Goal: Check status

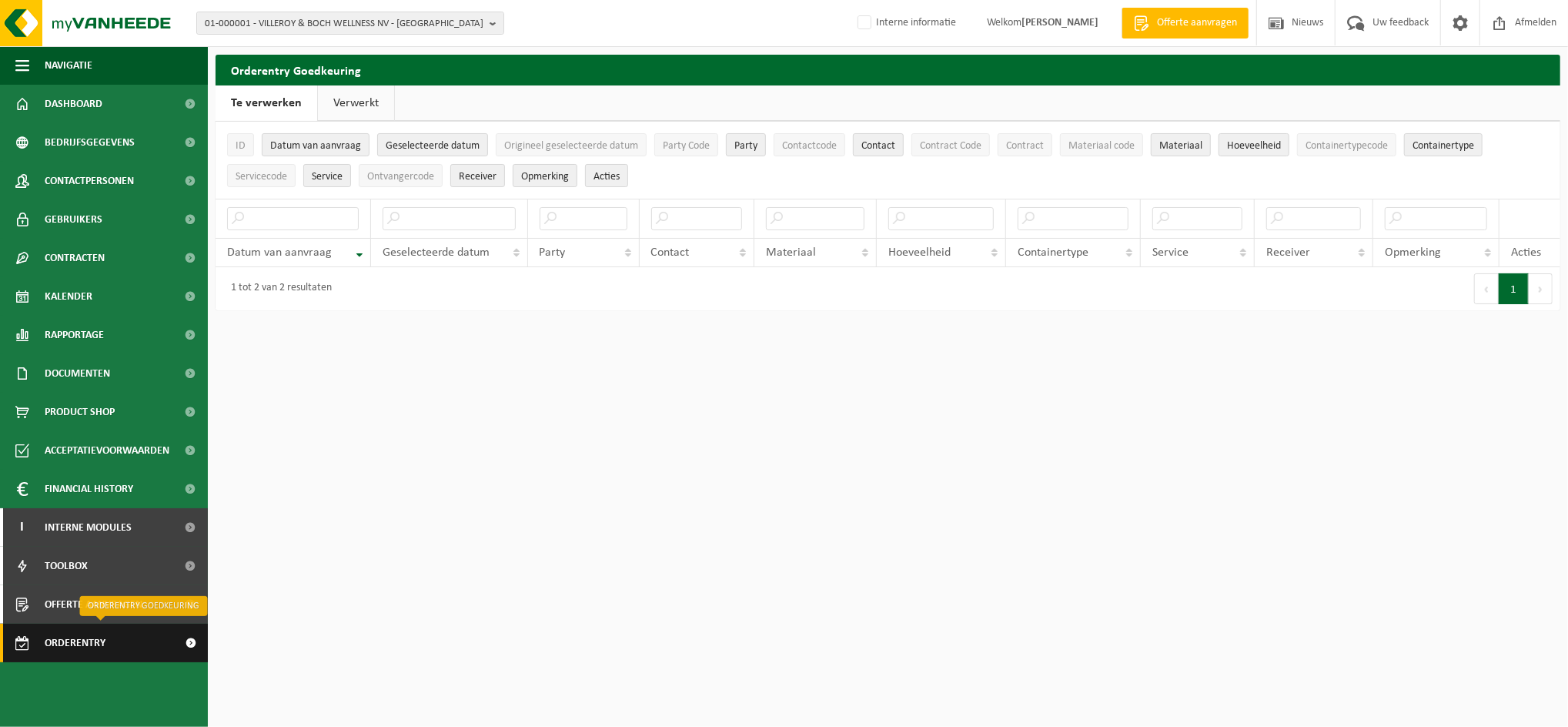
click at [102, 641] on span "Orderentry Goedkeuring" at bounding box center [109, 643] width 130 height 39
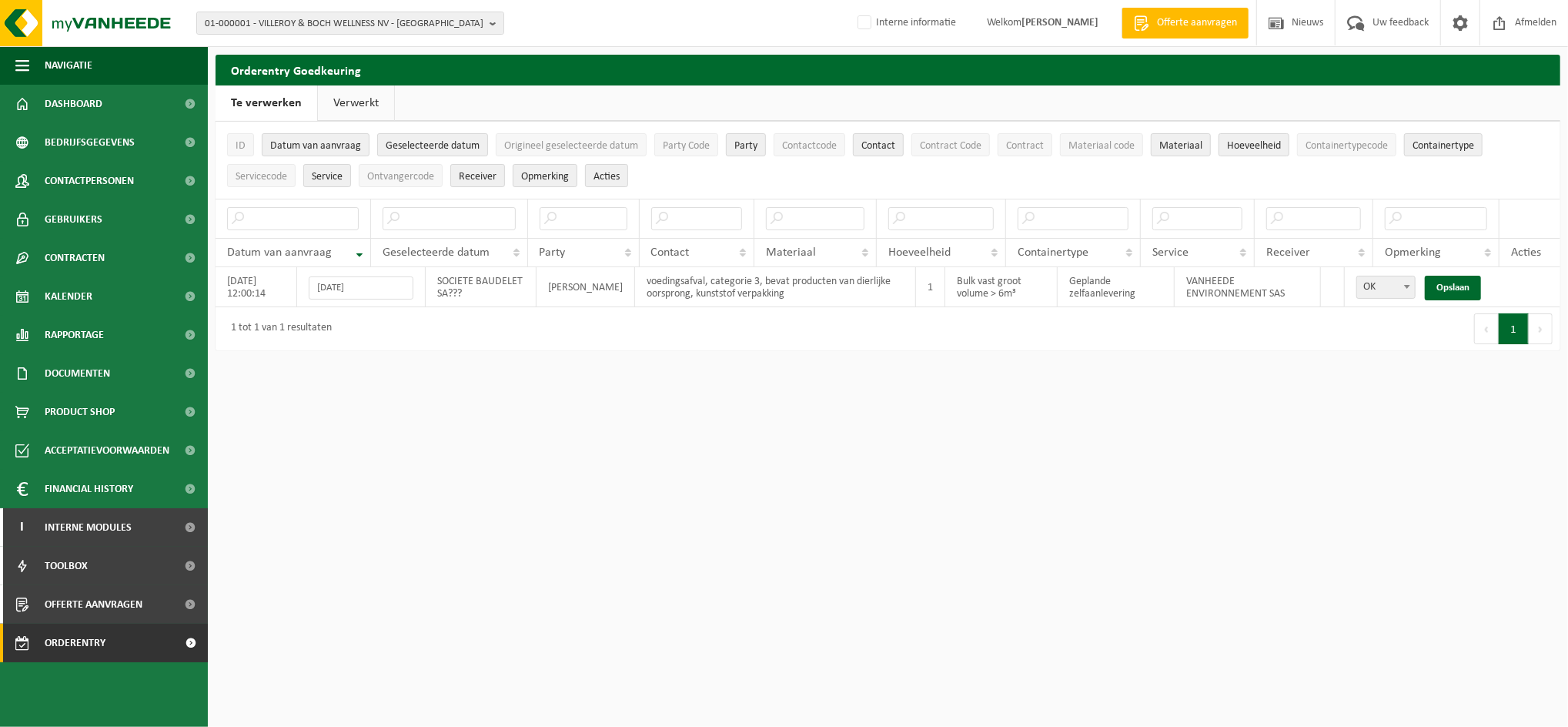
click at [352, 100] on link "Verwerkt" at bounding box center [355, 103] width 76 height 36
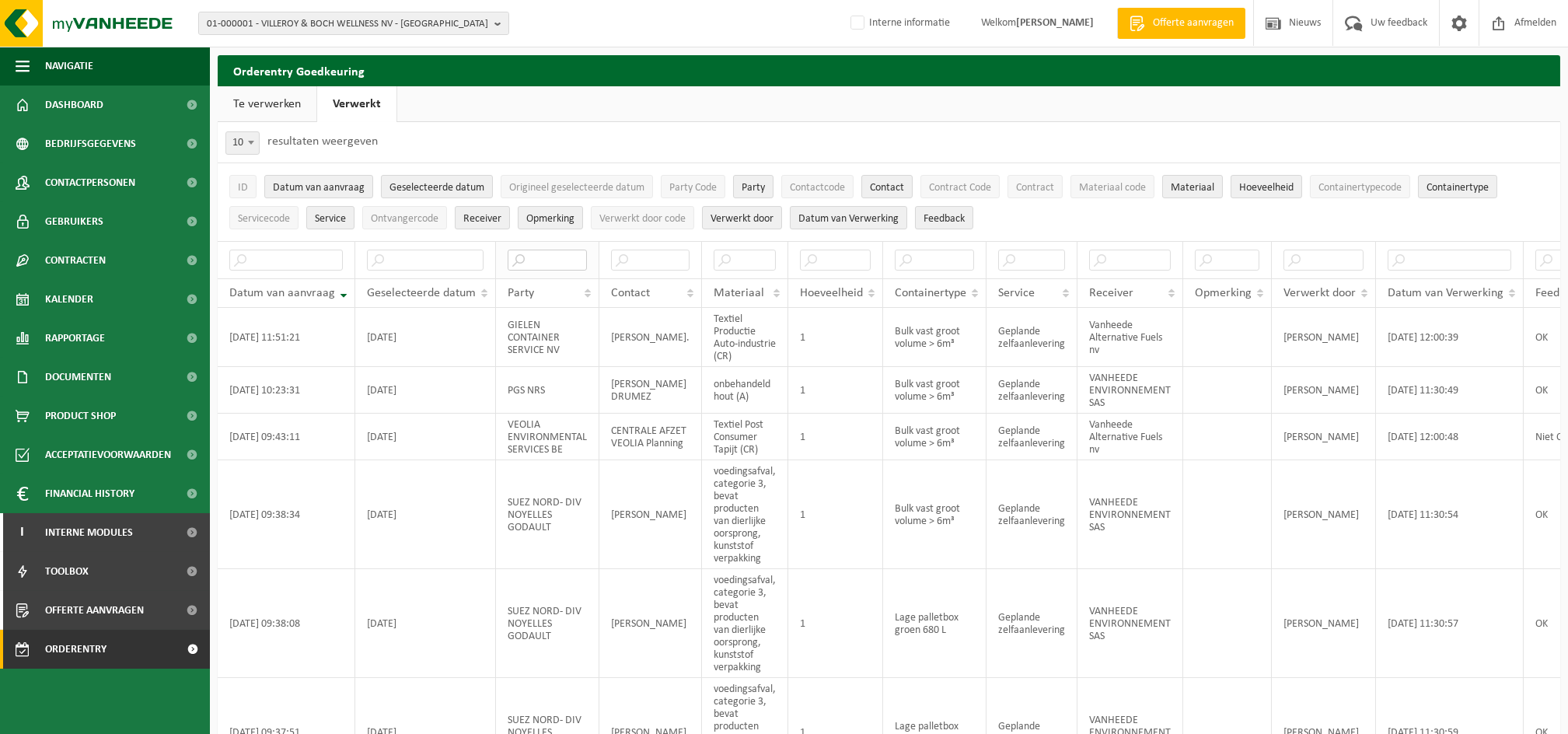
click at [533, 256] on input "text" at bounding box center [546, 260] width 79 height 21
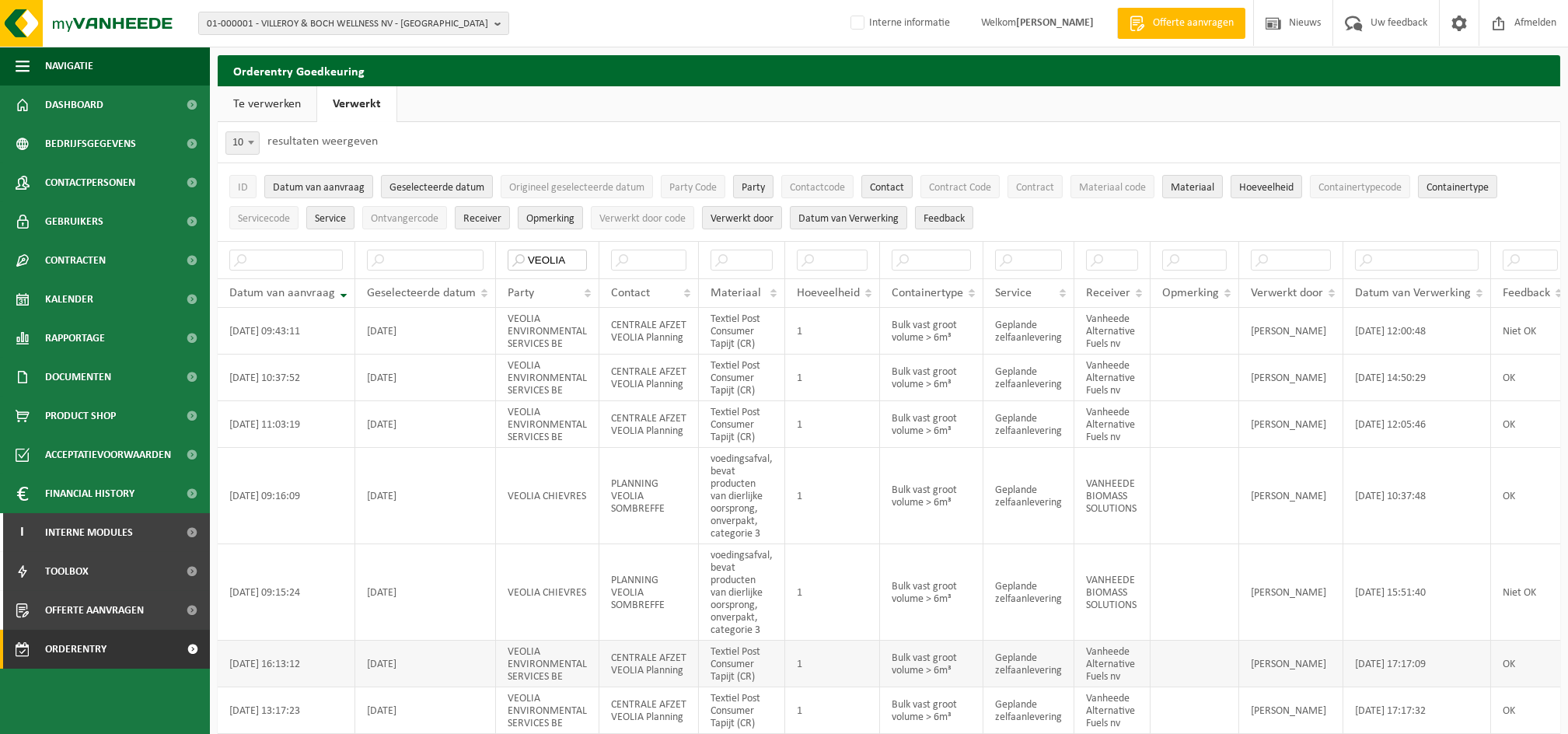
type input "VEOLIA"
click at [711, 187] on span "Party Code" at bounding box center [692, 187] width 47 height 12
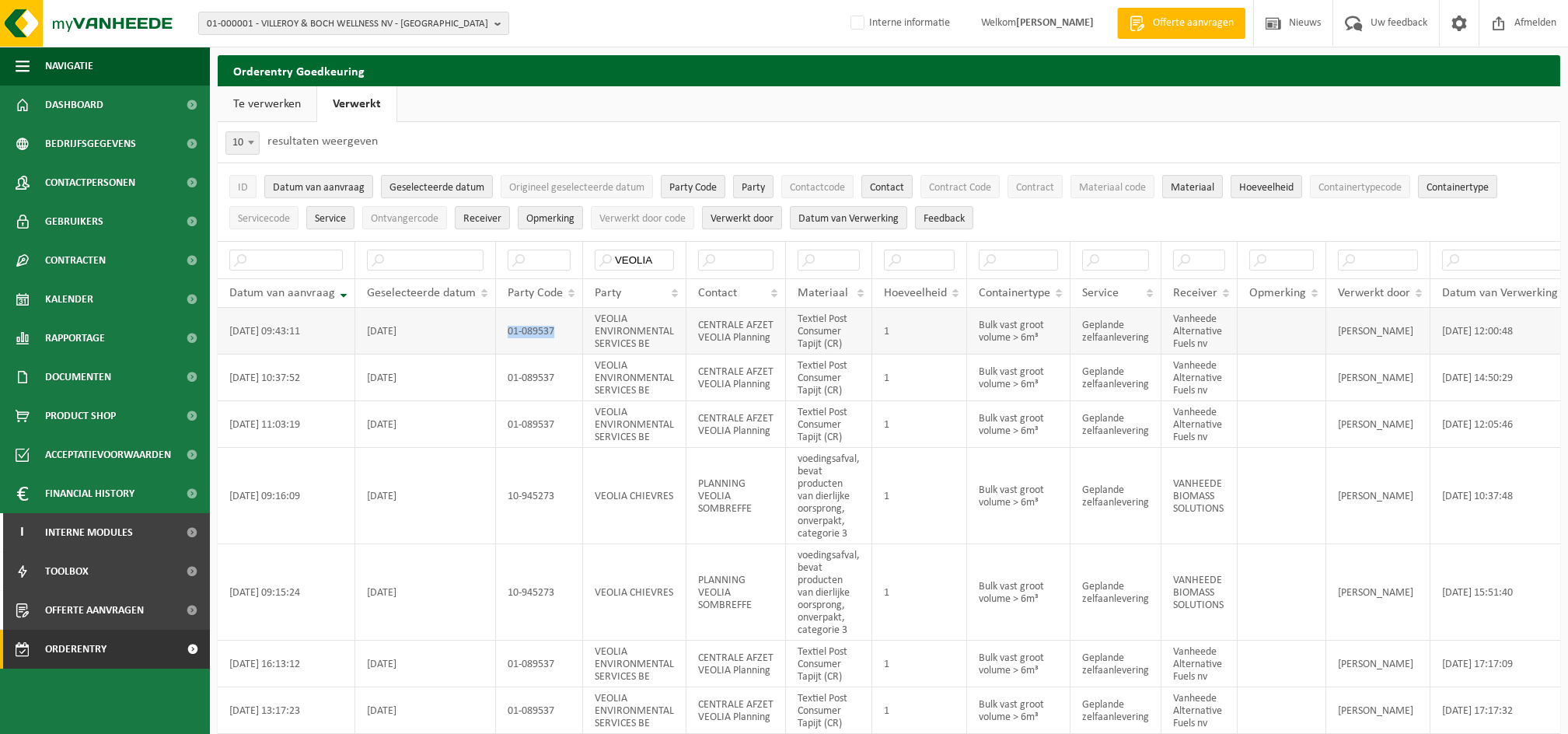
drag, startPoint x: 507, startPoint y: 338, endPoint x: 568, endPoint y: 346, distance: 61.5
click at [568, 346] on td "01-089537" at bounding box center [540, 331] width 87 height 46
drag, startPoint x: 568, startPoint y: 346, endPoint x: 544, endPoint y: 333, distance: 27.3
copy td "01-089537"
click at [295, 21] on span "01-000001 - VILLEROY & BOCH WELLNESS NV - ROESELARE" at bounding box center [347, 23] width 281 height 23
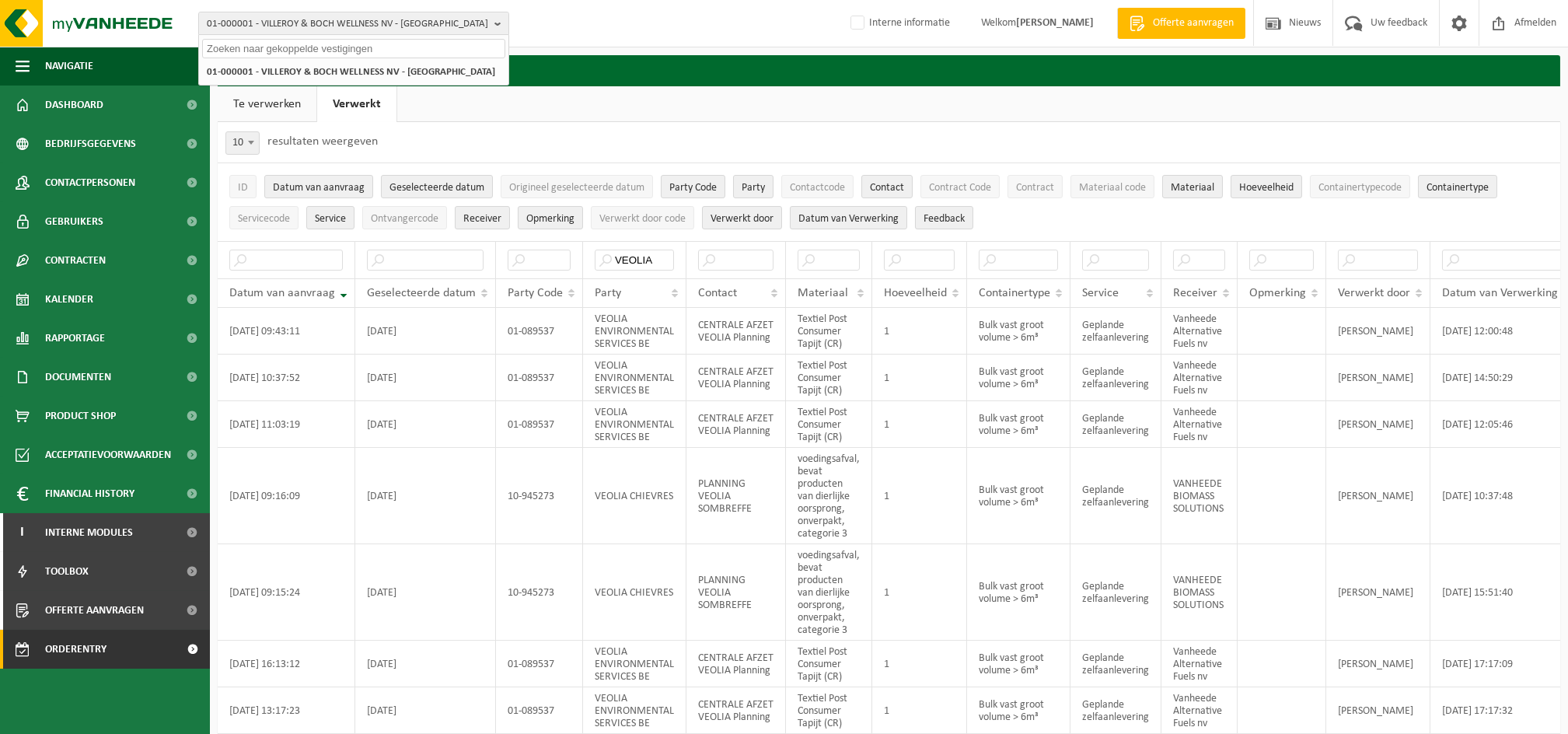
click at [287, 53] on input "text" at bounding box center [353, 48] width 303 height 19
paste input "01-089537"
type input "01-089537"
click at [281, 70] on strong "01-089537 - VEOLIA ENVIRONMENTAL SERVICES BE - BEERSE" at bounding box center [332, 71] width 251 height 12
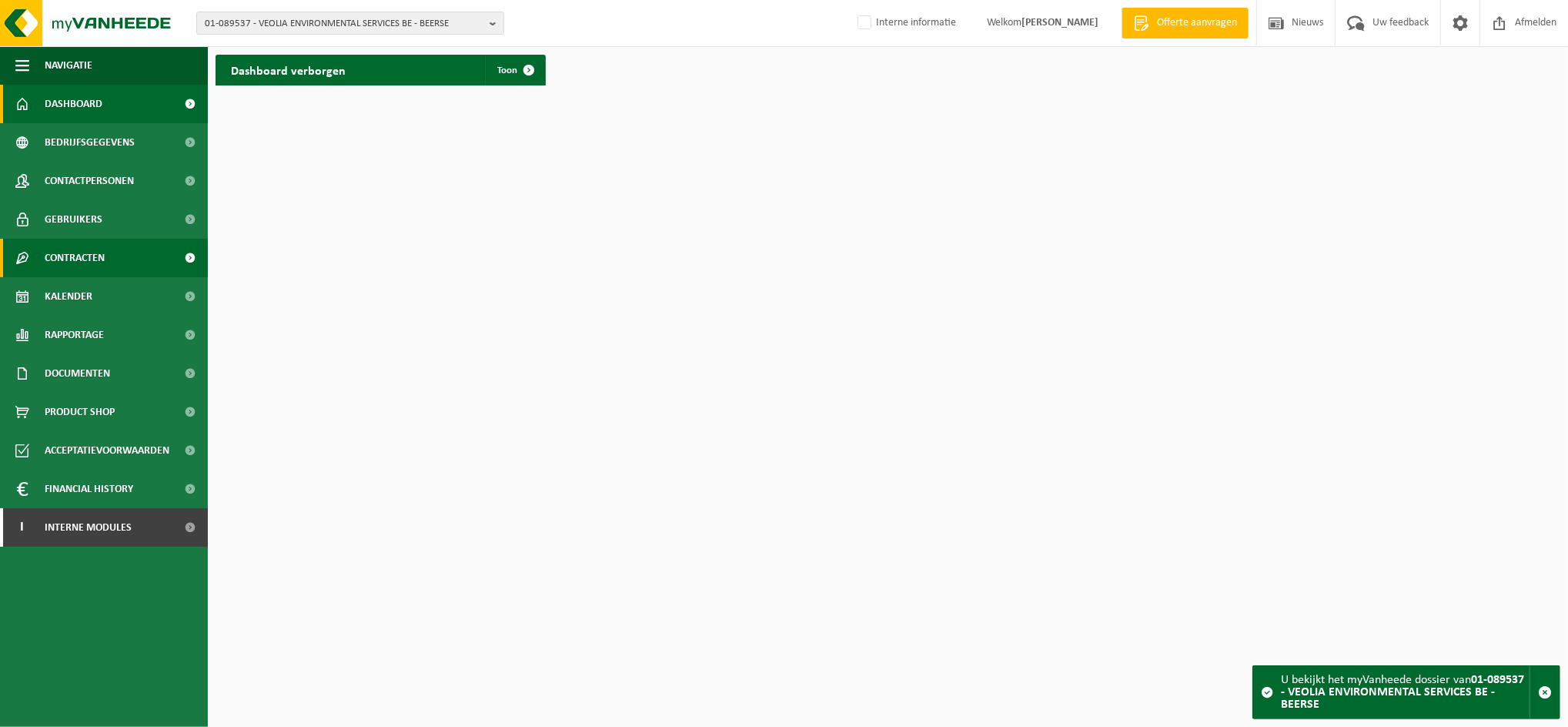
click at [80, 252] on span "Contracten" at bounding box center [74, 258] width 60 height 39
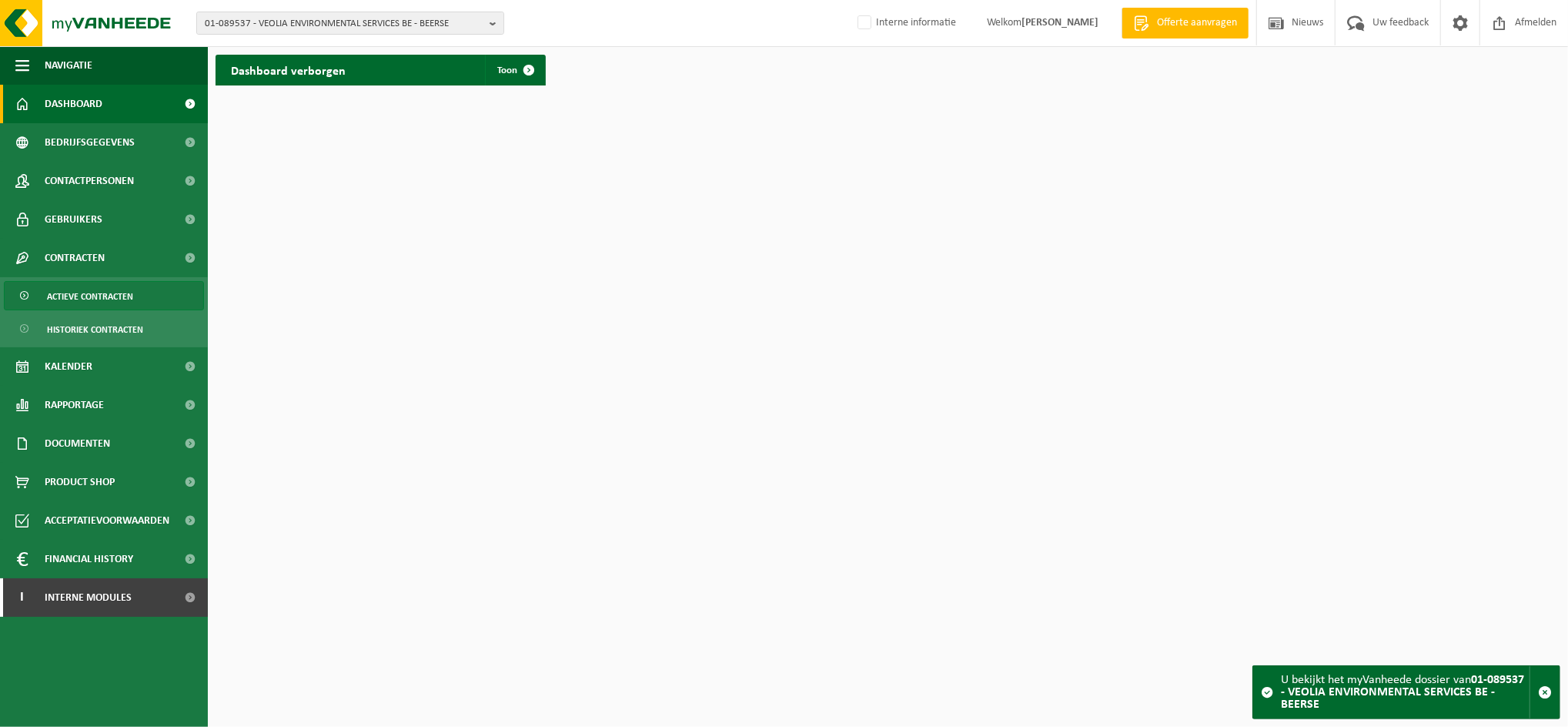
click at [89, 293] on span "Actieve contracten" at bounding box center [90, 297] width 86 height 29
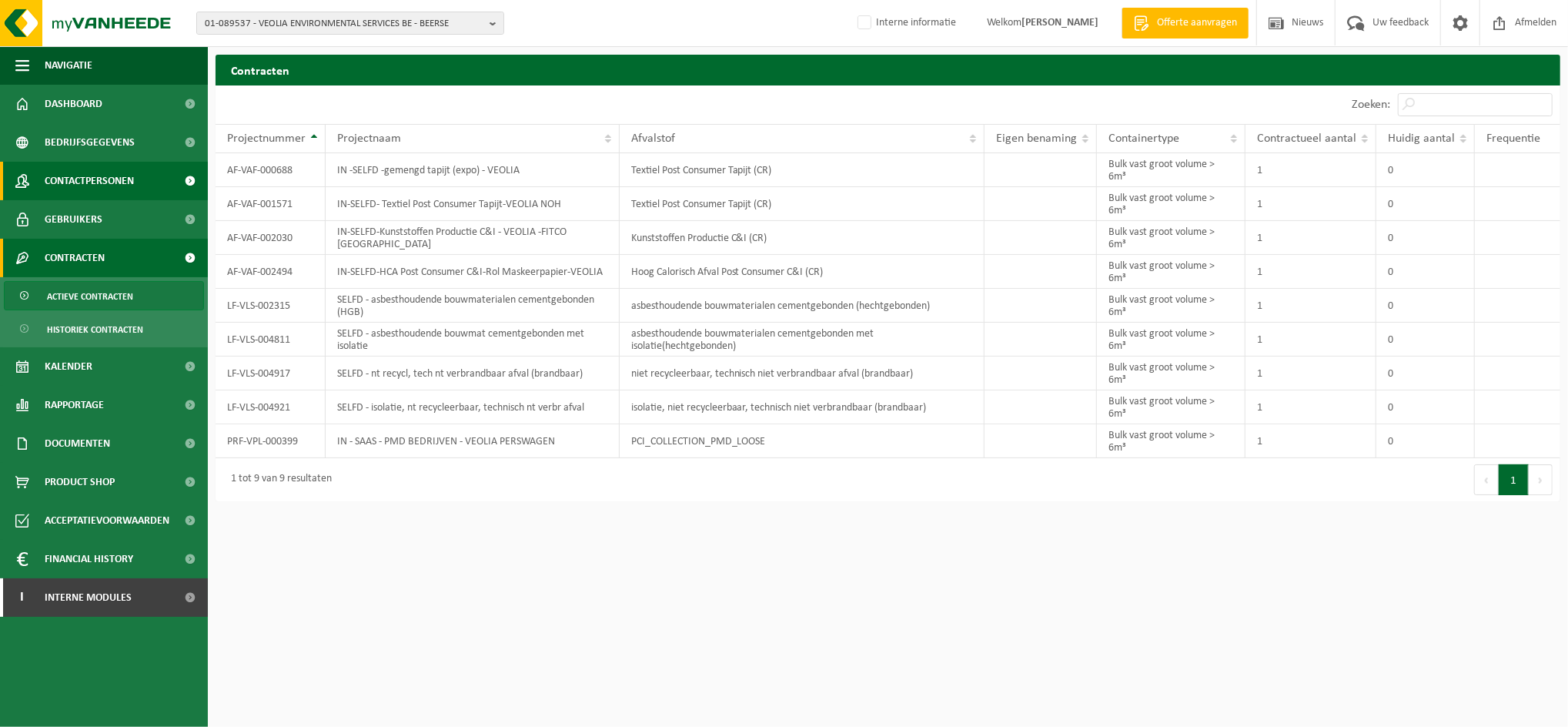
click at [107, 187] on span "Contactpersonen" at bounding box center [89, 181] width 89 height 39
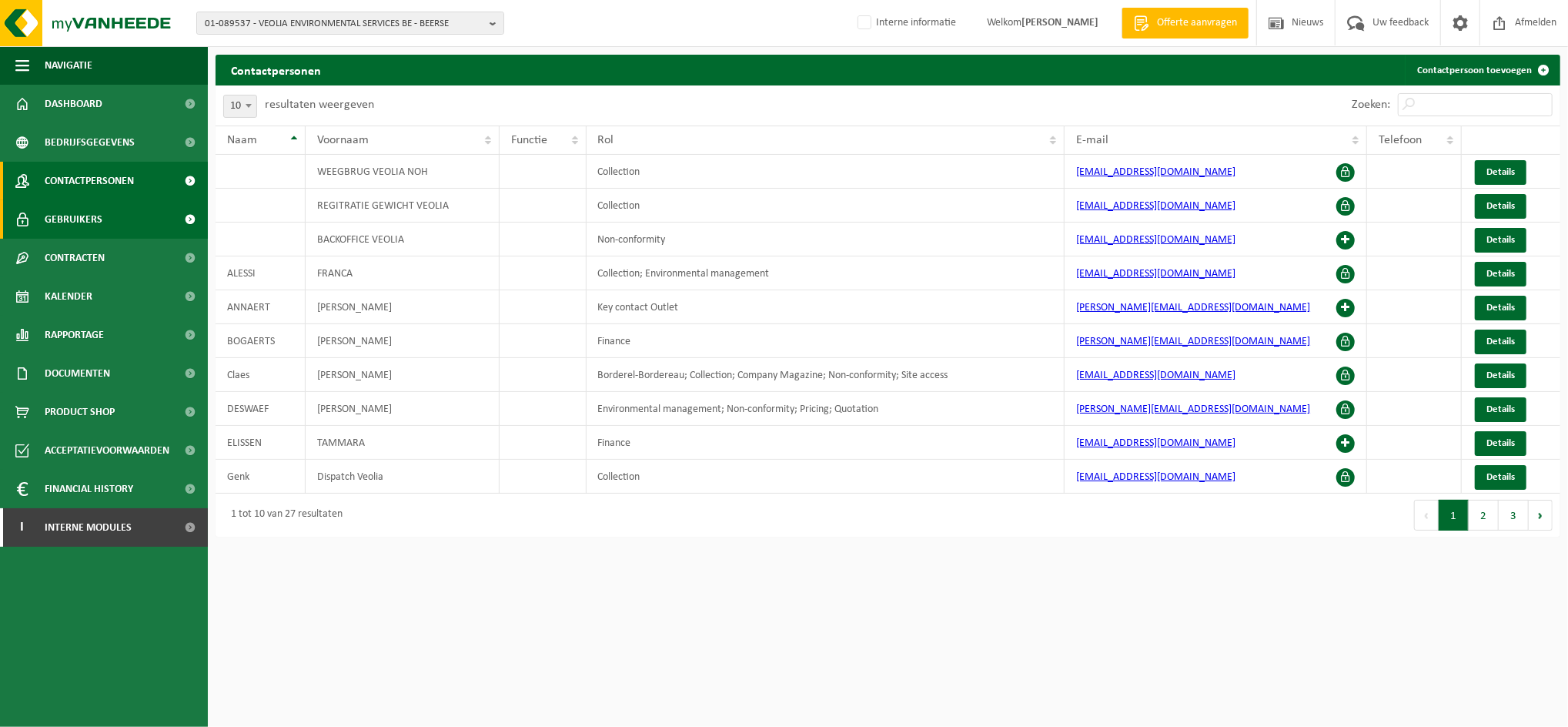
click at [95, 212] on span "Gebruikers" at bounding box center [73, 220] width 58 height 39
